Goal: Transaction & Acquisition: Purchase product/service

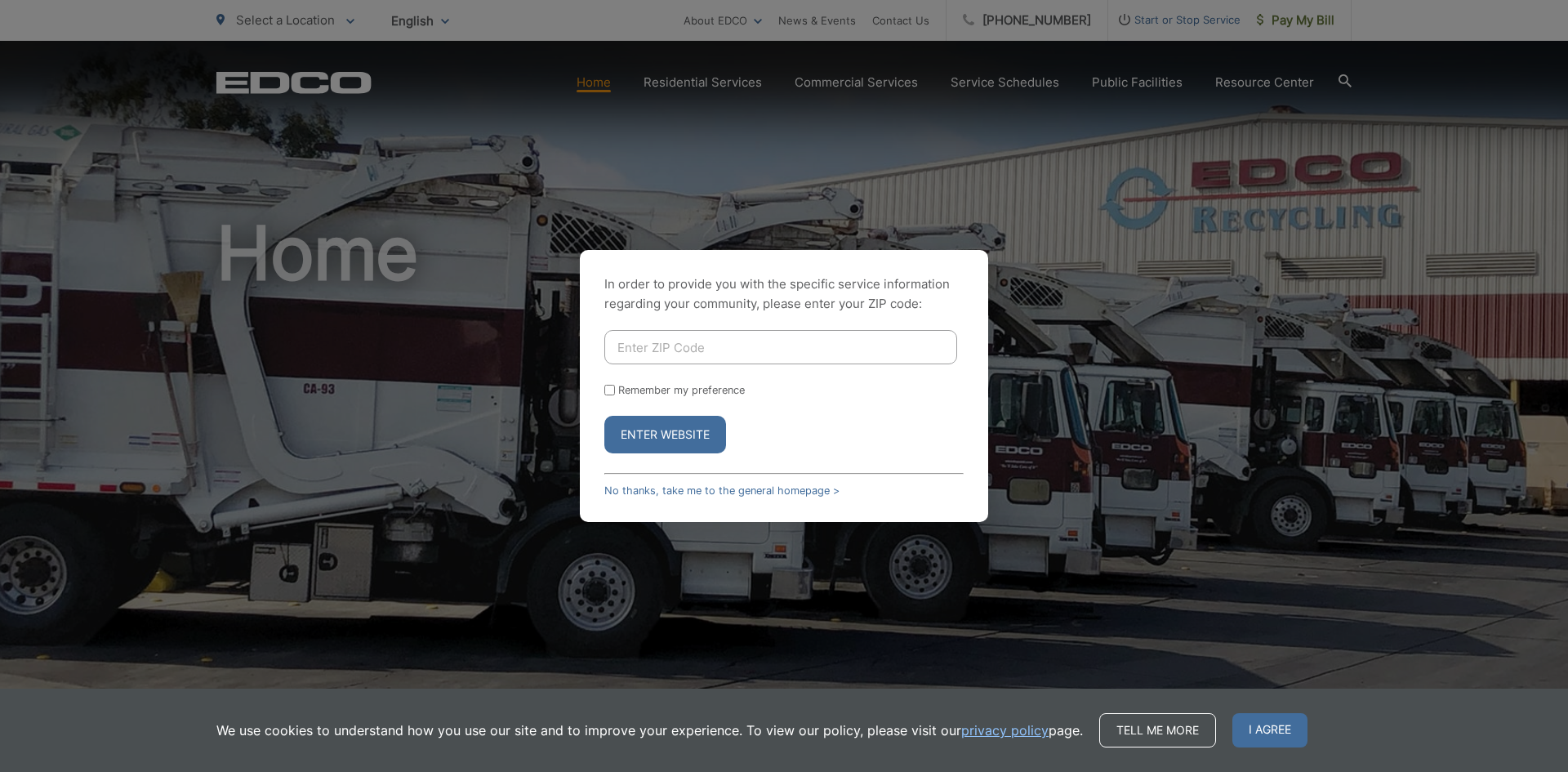
click at [762, 352] on input "Enter ZIP Code" at bounding box center [780, 347] width 353 height 34
type input "92020"
click at [604, 416] on button "Enter Website" at bounding box center [664, 435] width 122 height 38
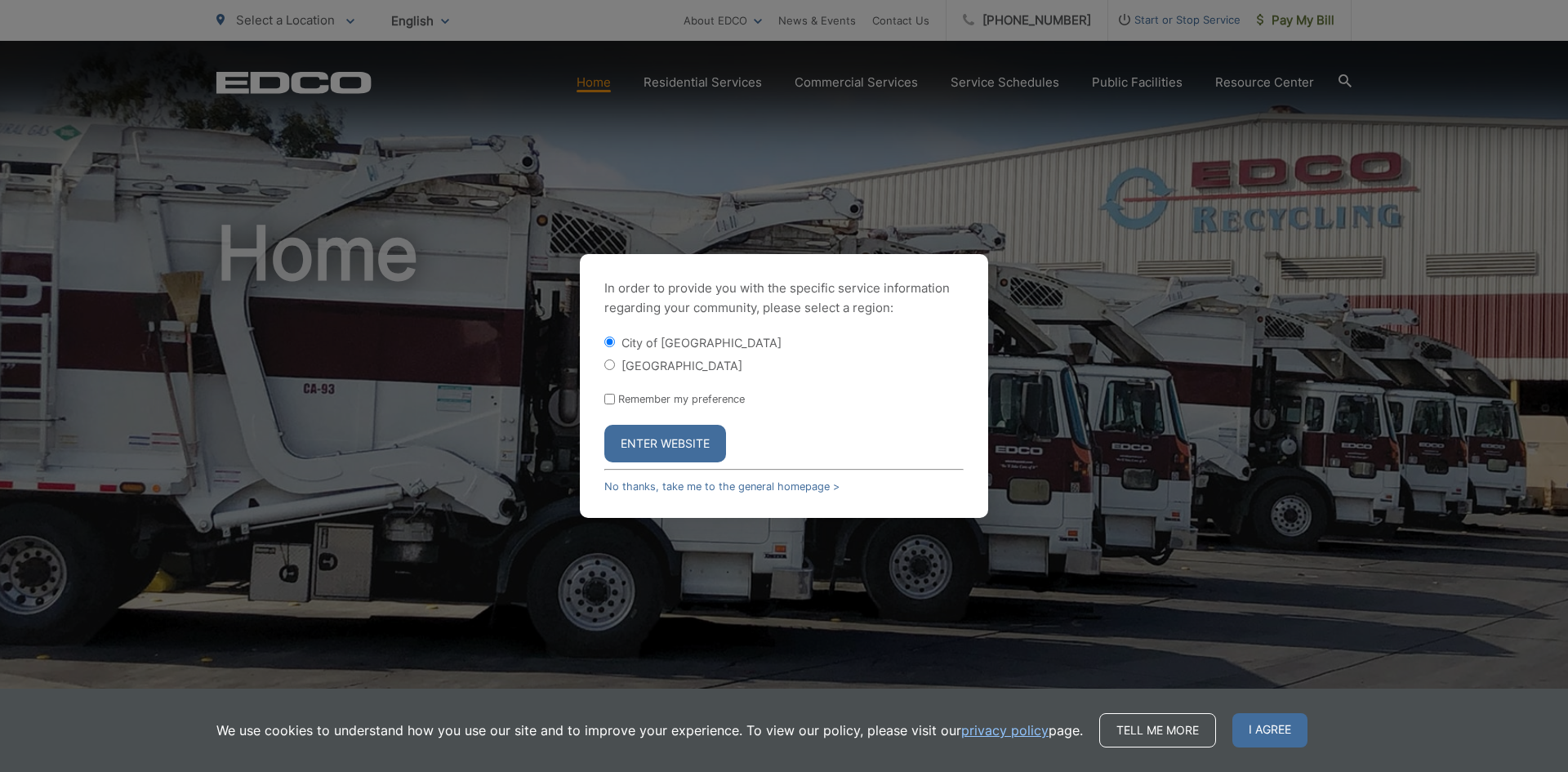
click at [689, 451] on button "Enter Website" at bounding box center [664, 443] width 122 height 38
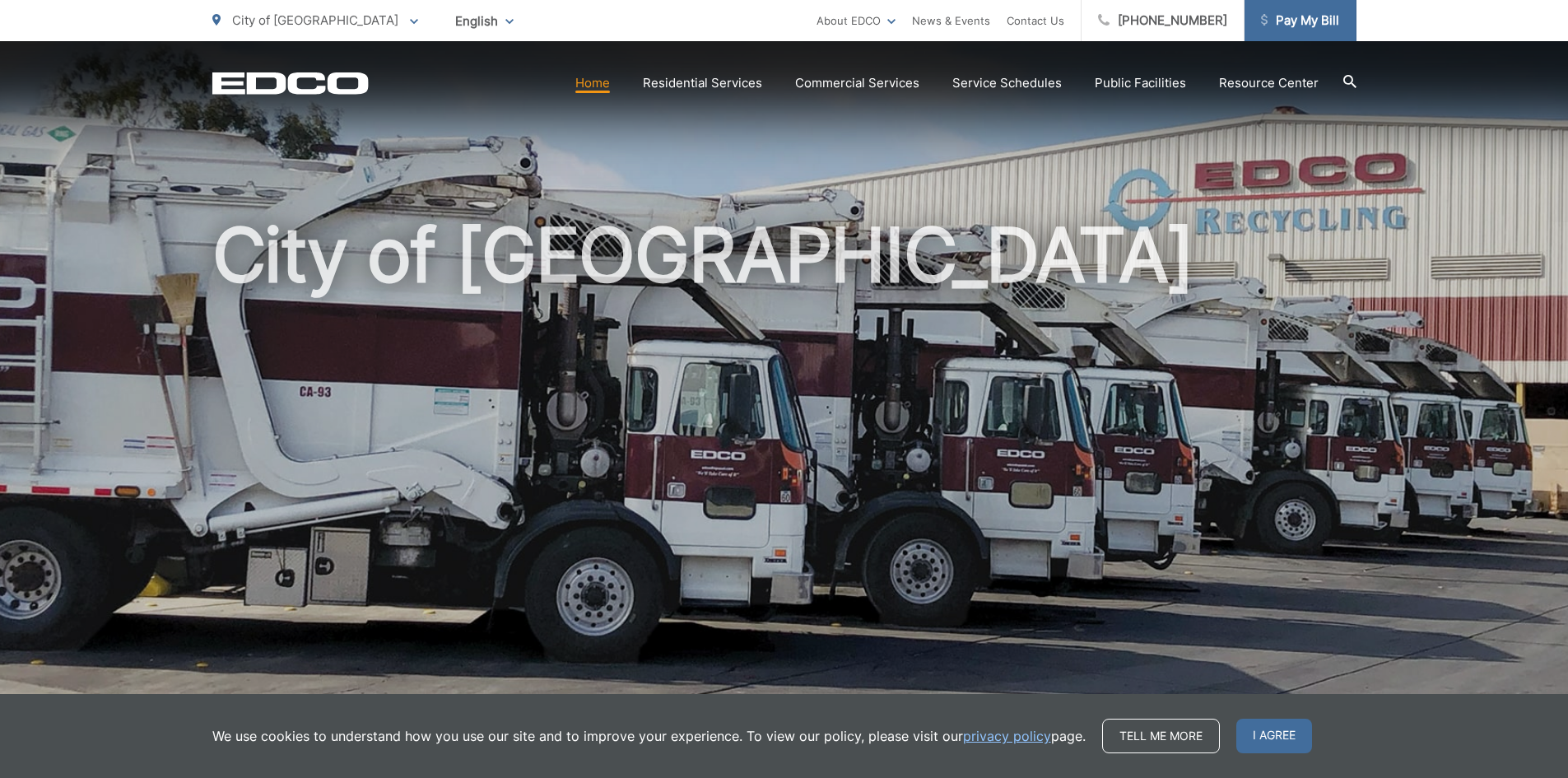
click at [1301, 31] on link "Pay My Bill" at bounding box center [1300, 20] width 112 height 41
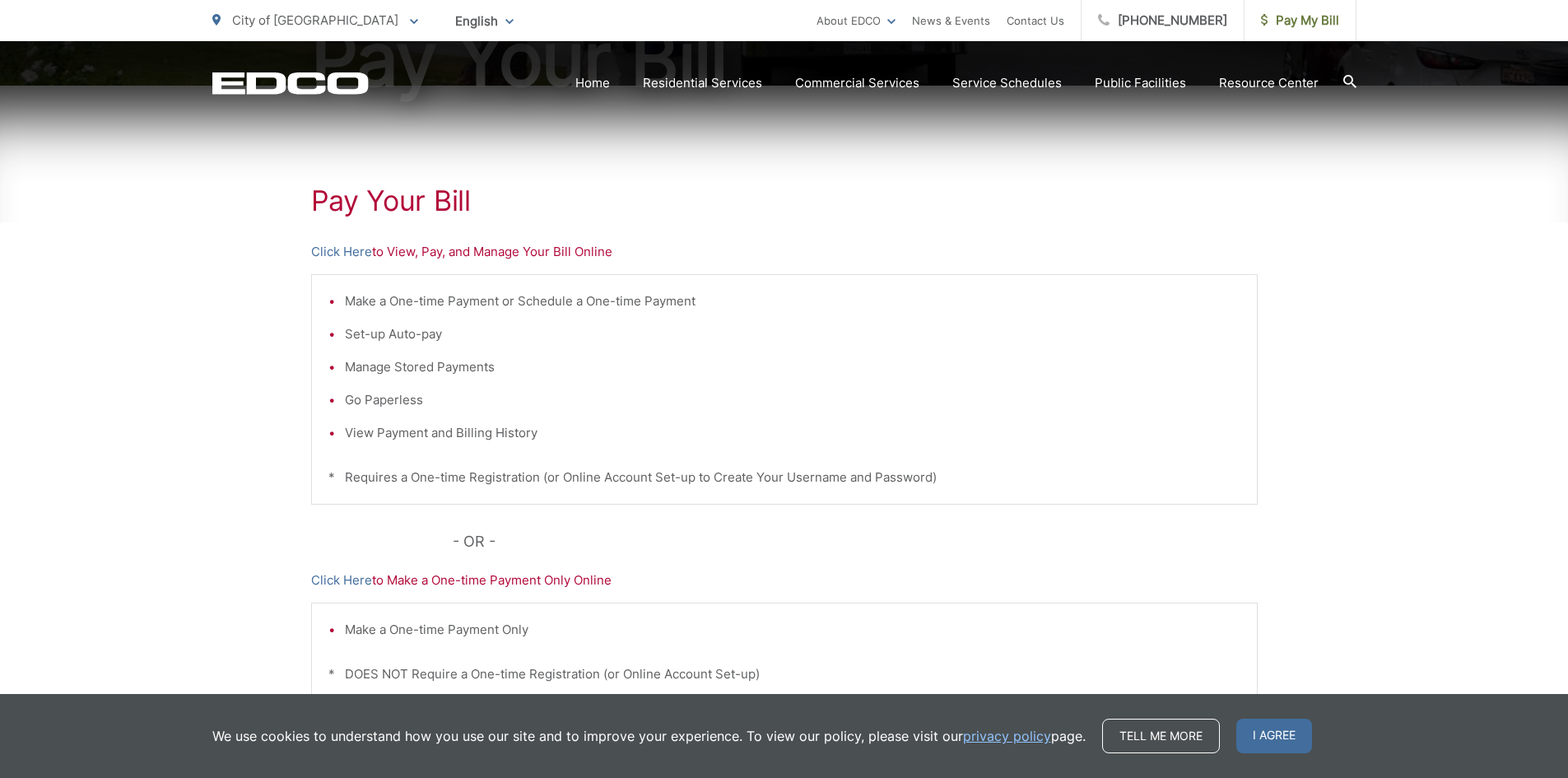
scroll to position [247, 0]
click at [362, 244] on link "Click Here" at bounding box center [341, 248] width 61 height 19
